Goal: Check status: Check status

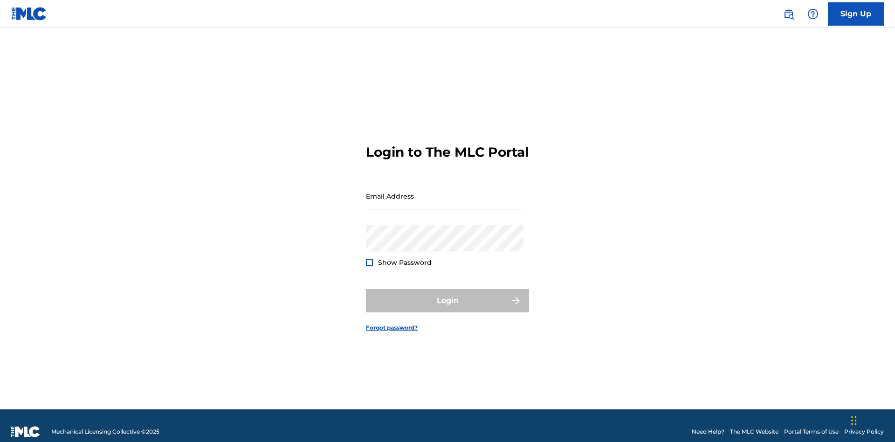
scroll to position [12, 0]
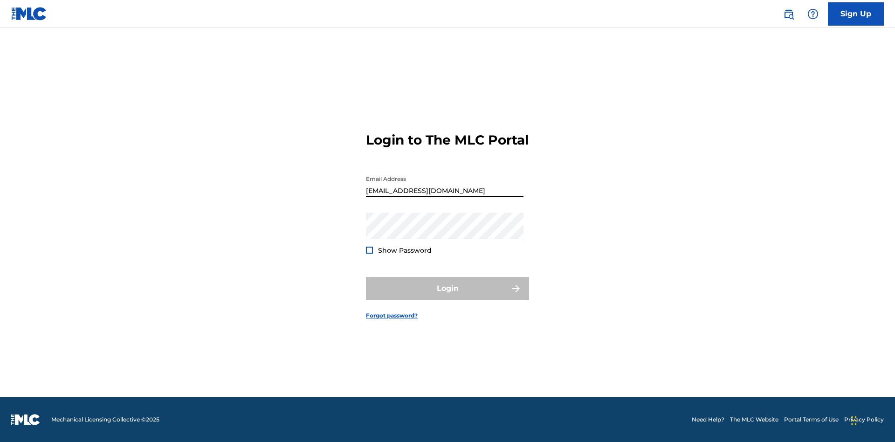
scroll to position [0, 30]
type input "[EMAIL_ADDRESS][DOMAIN_NAME]"
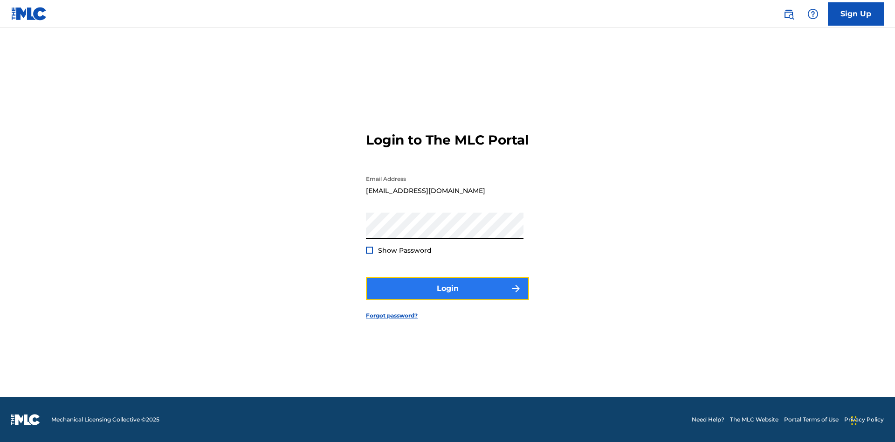
click at [447, 296] on button "Login" at bounding box center [447, 288] width 163 height 23
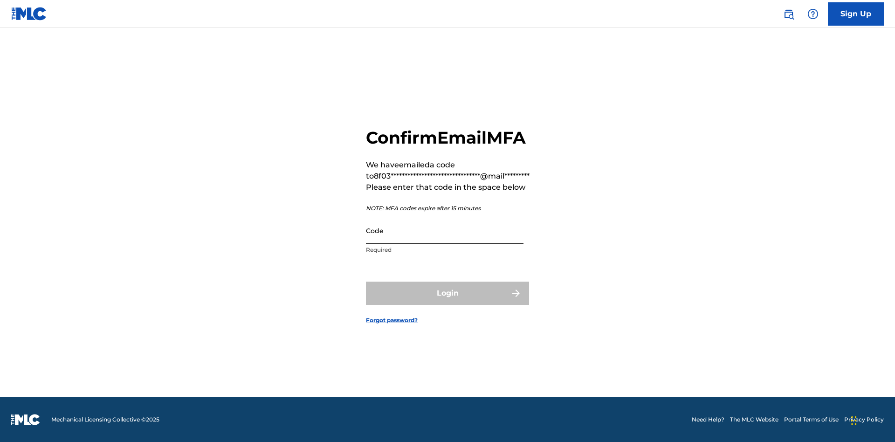
click at [444, 230] on input "Code" at bounding box center [444, 230] width 157 height 27
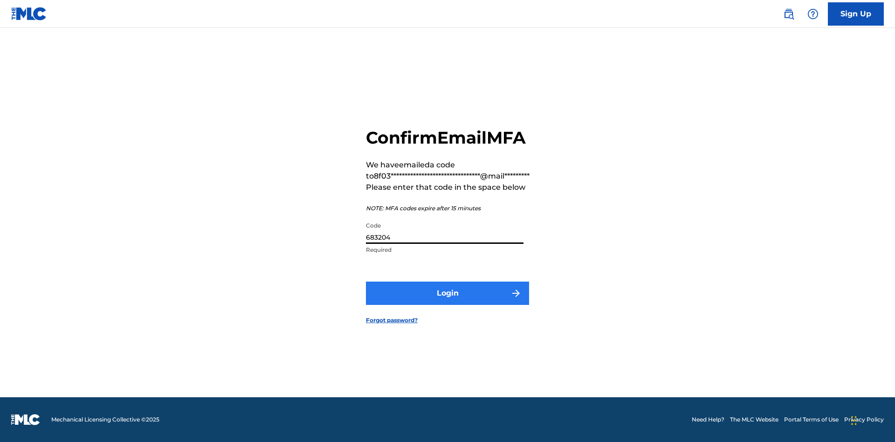
type input "683204"
click at [447, 293] on button "Login" at bounding box center [447, 292] width 163 height 23
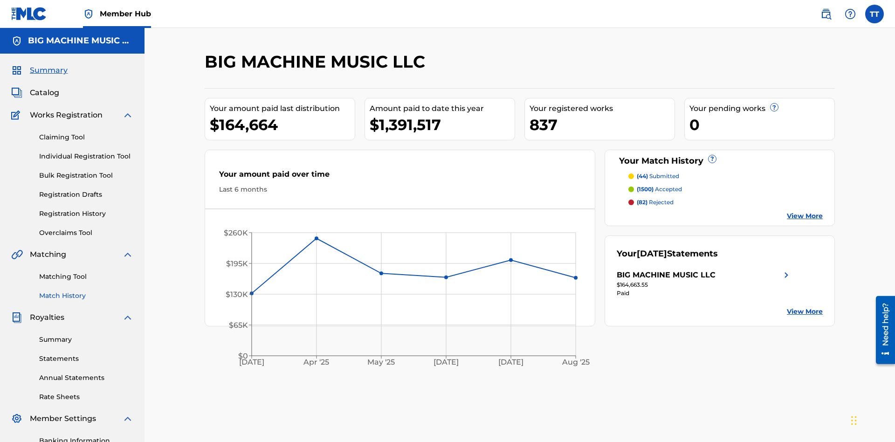
click at [86, 291] on link "Match History" at bounding box center [86, 296] width 94 height 10
